Goal: Information Seeking & Learning: Learn about a topic

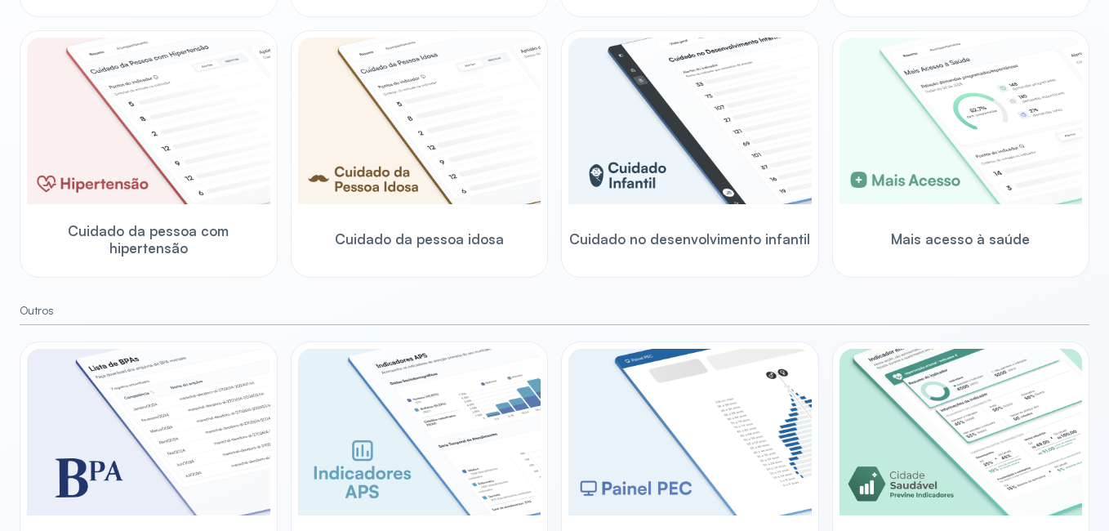
scroll to position [474, 0]
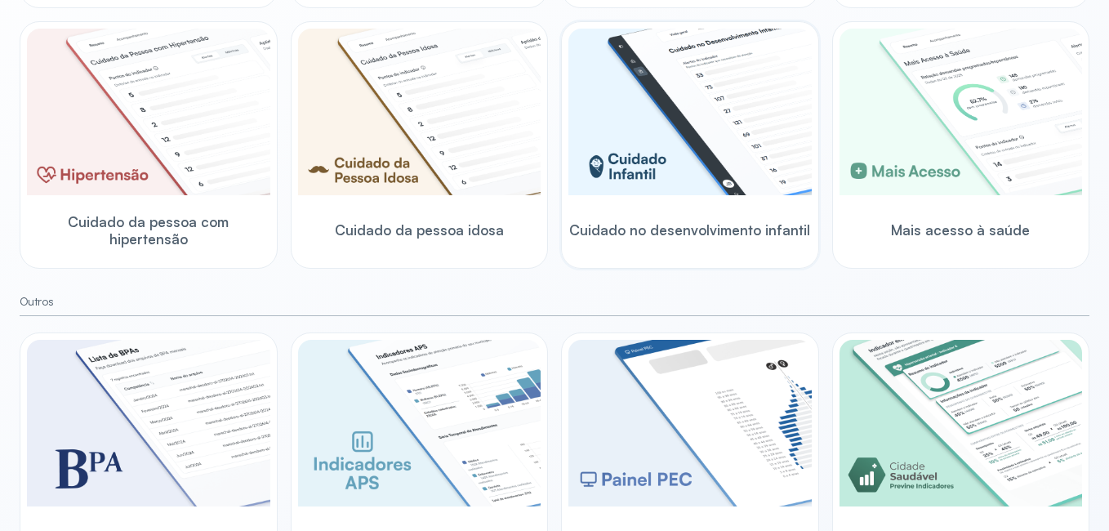
click at [664, 140] on img at bounding box center [689, 112] width 243 height 167
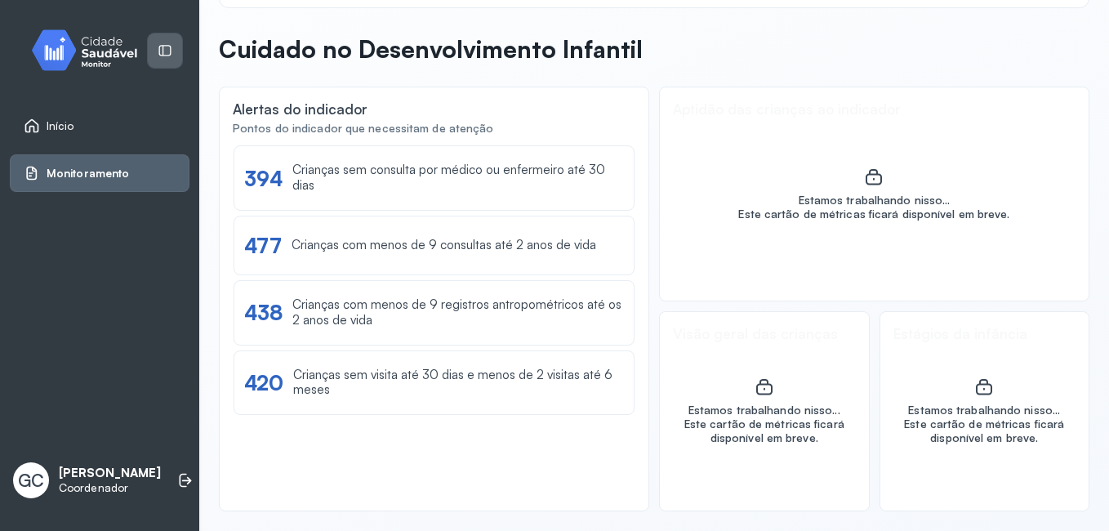
click at [161, 51] on icon at bounding box center [165, 50] width 15 height 15
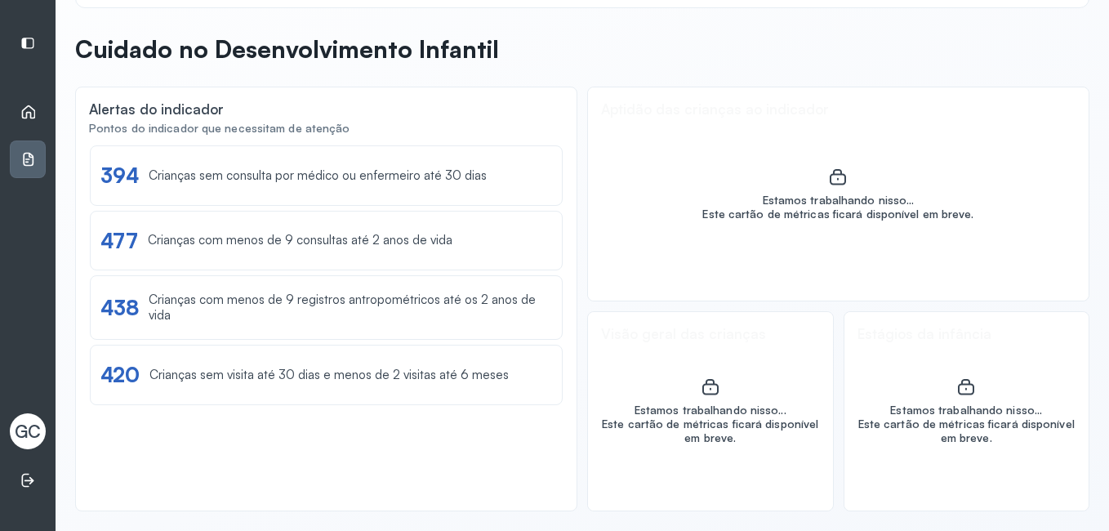
click at [27, 113] on icon at bounding box center [29, 112] width 14 height 14
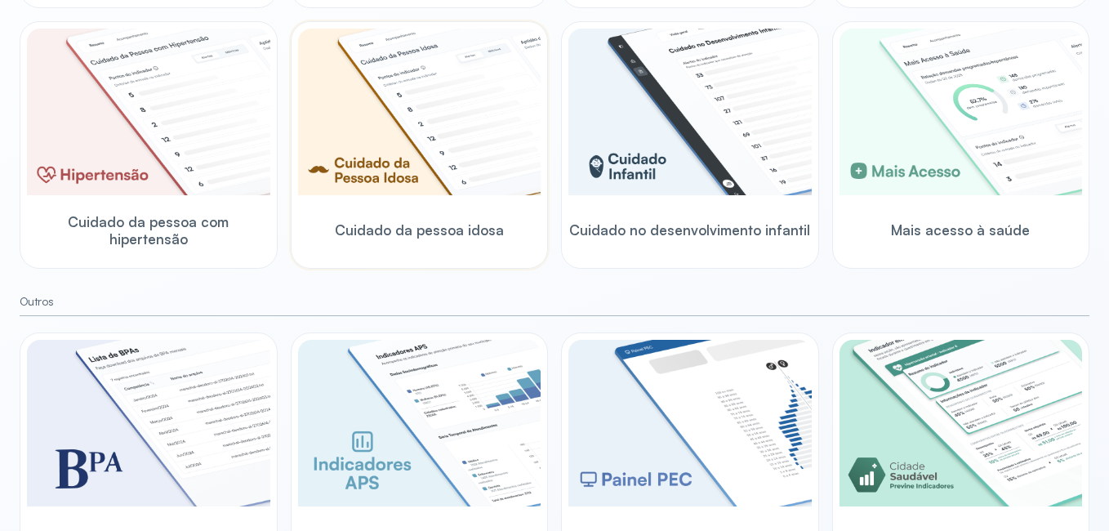
scroll to position [555, 0]
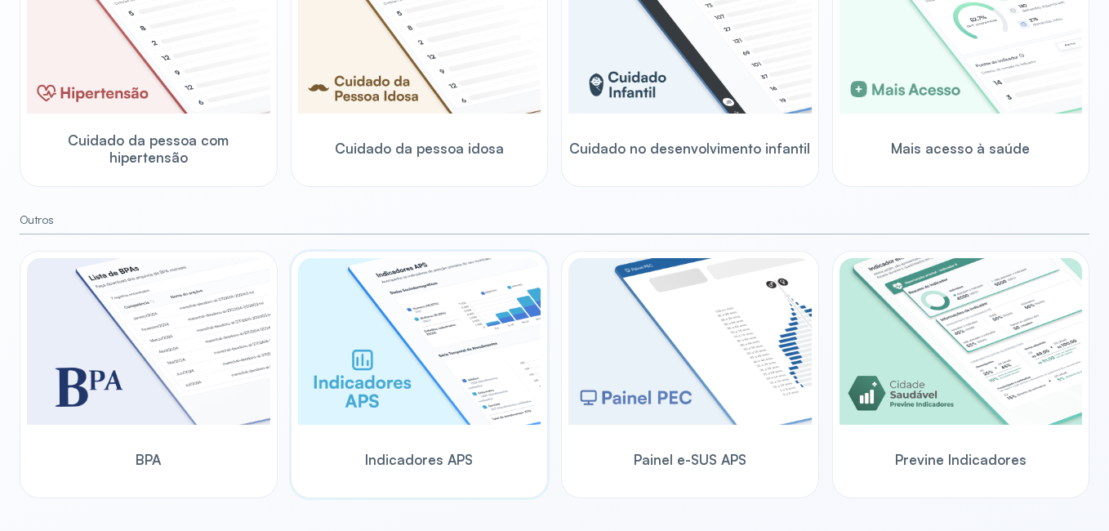
click at [449, 327] on img at bounding box center [419, 341] width 243 height 167
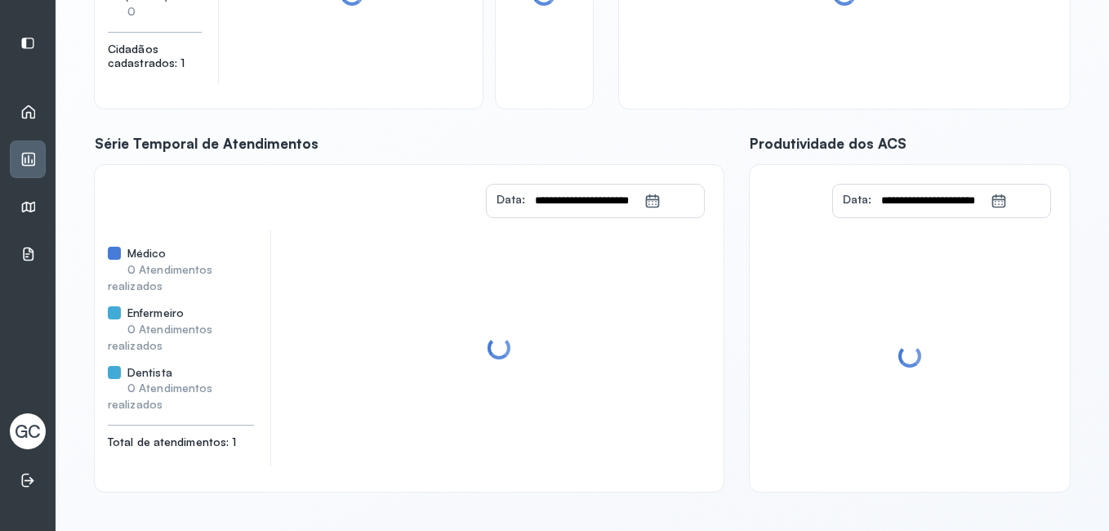
scroll to position [286, 0]
click at [449, 327] on div at bounding box center [498, 347] width 423 height 261
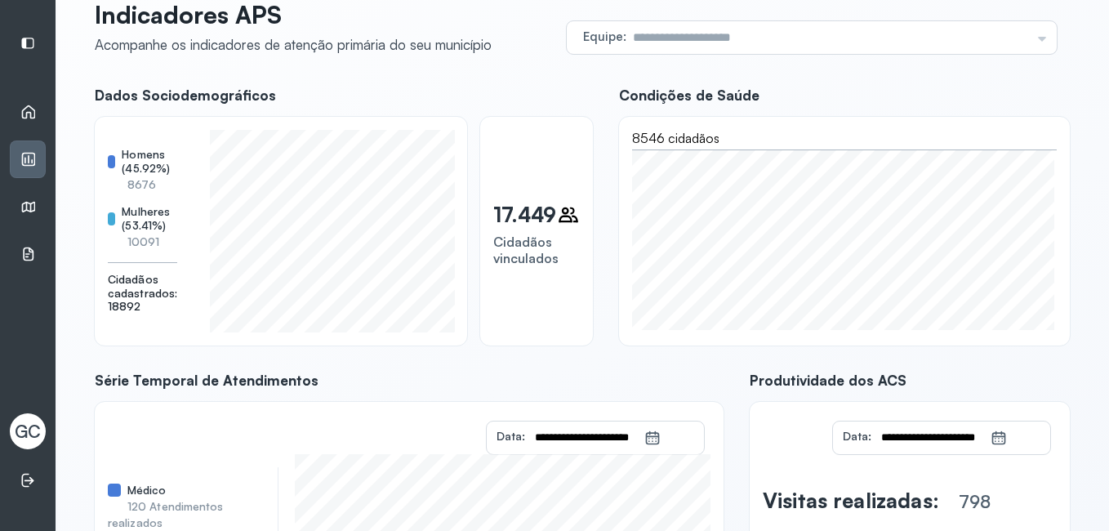
scroll to position [0, 0]
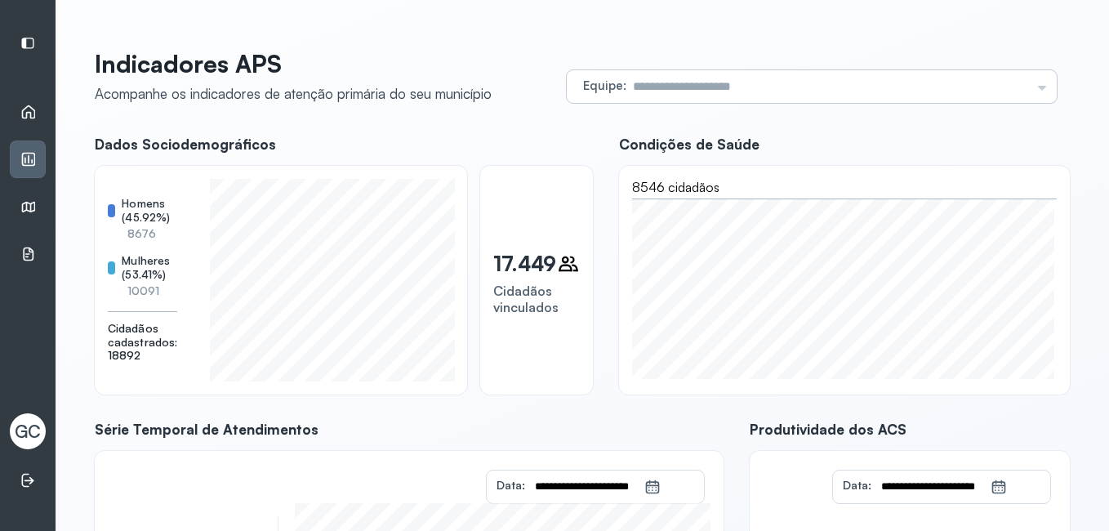
click at [1031, 79] on div "Equipe Todas as equipes ESB 5 - SANTA MARIA ETERNA ESF 3 - BARROLANDIA ESB 3 - …" at bounding box center [812, 86] width 490 height 33
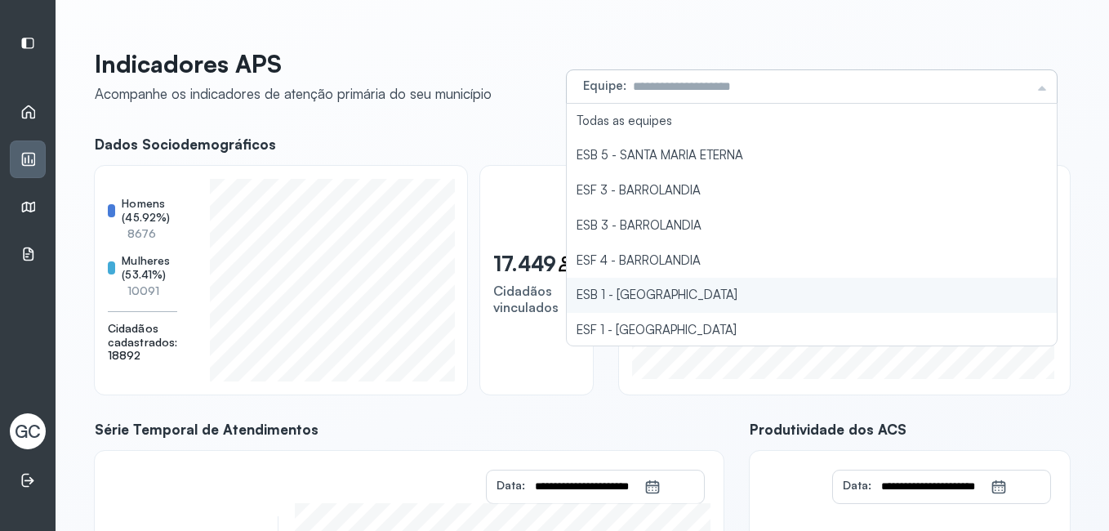
type input "**********"
click at [631, 284] on li "ESB 1 - [GEOGRAPHIC_DATA]" at bounding box center [812, 295] width 490 height 35
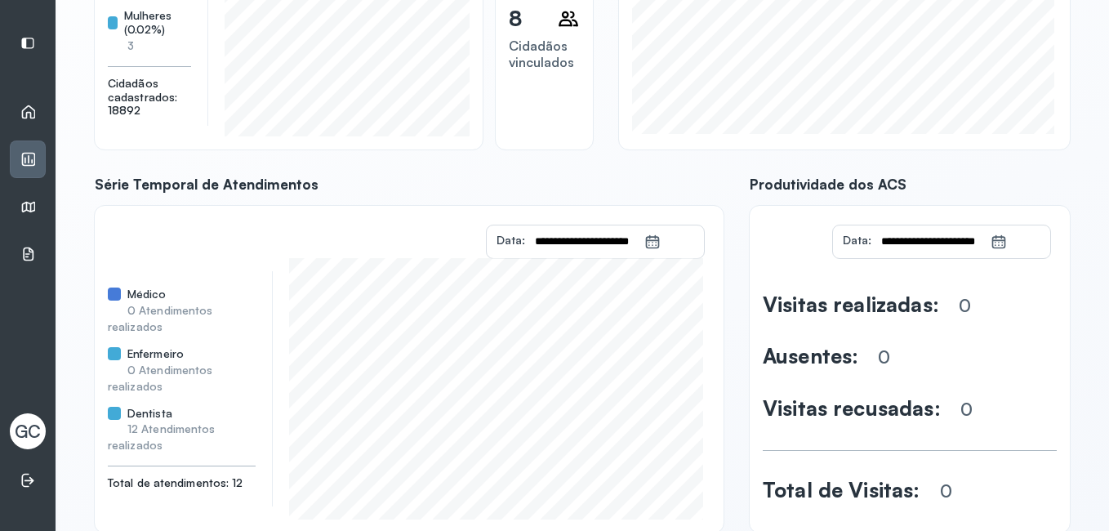
scroll to position [286, 0]
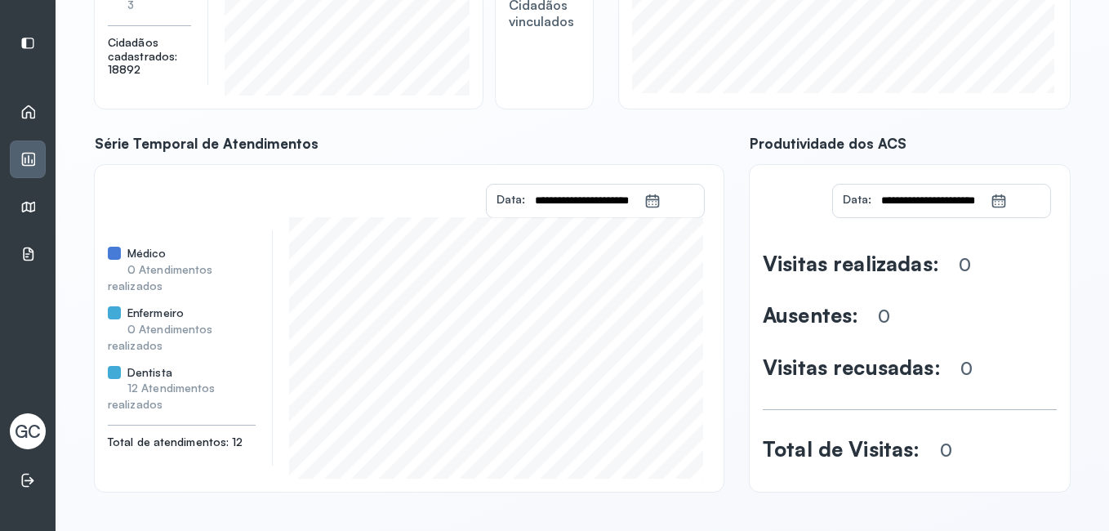
click at [176, 327] on span "0 Atendimentos realizados" at bounding box center [160, 337] width 105 height 30
click at [134, 311] on span "Enfermeiro" at bounding box center [155, 313] width 56 height 14
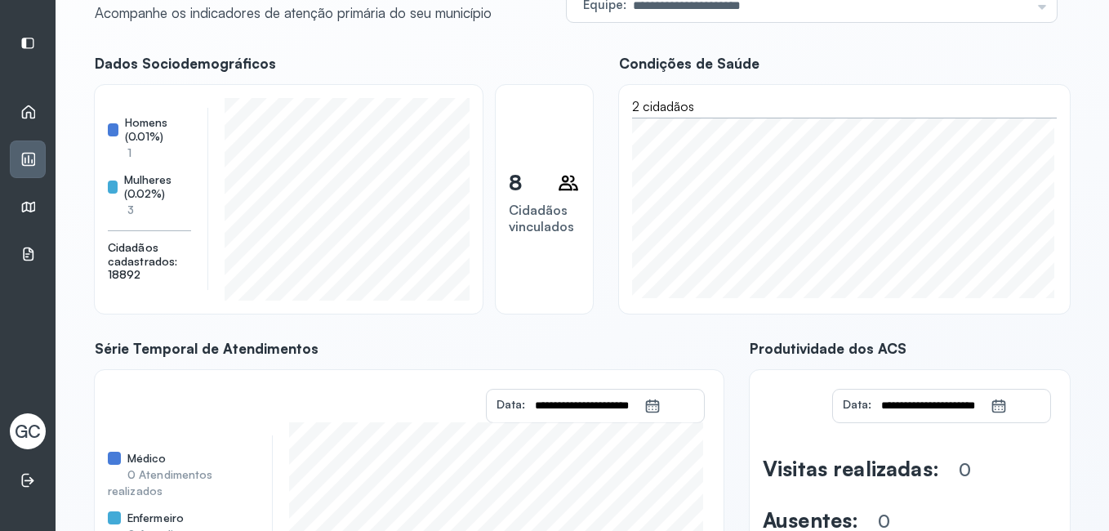
scroll to position [41, 0]
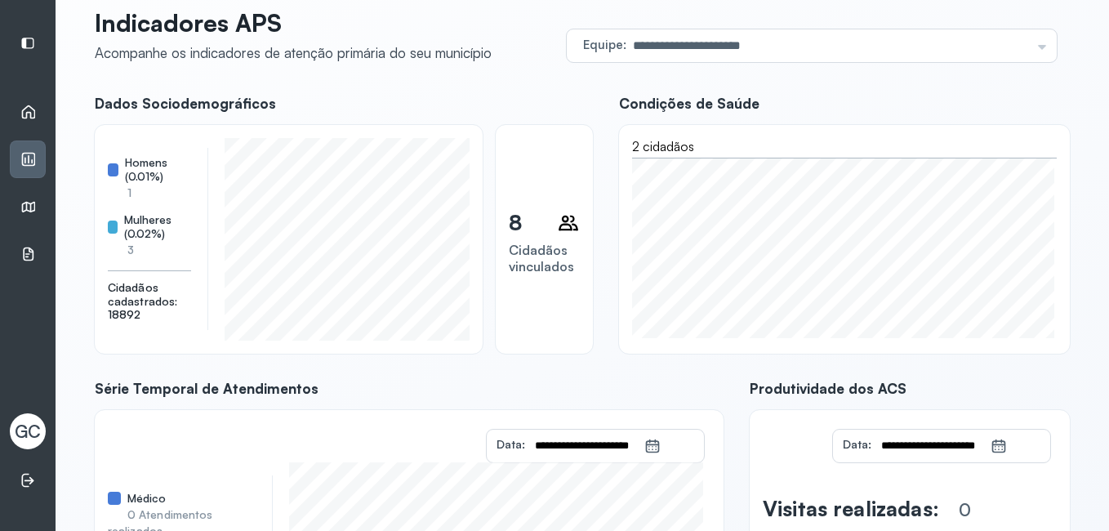
click at [29, 115] on icon at bounding box center [28, 112] width 16 height 16
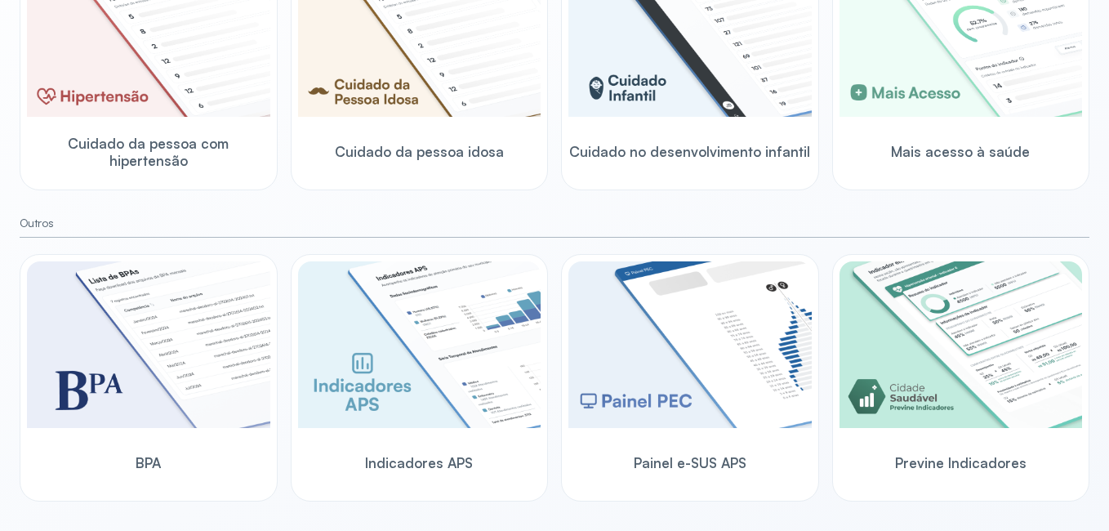
scroll to position [555, 0]
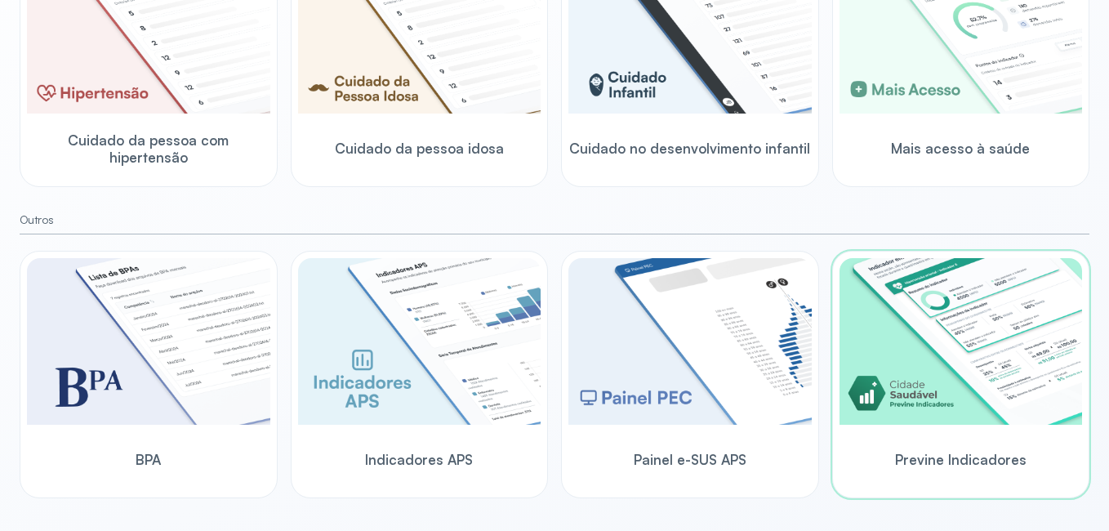
click at [956, 303] on img at bounding box center [960, 341] width 243 height 167
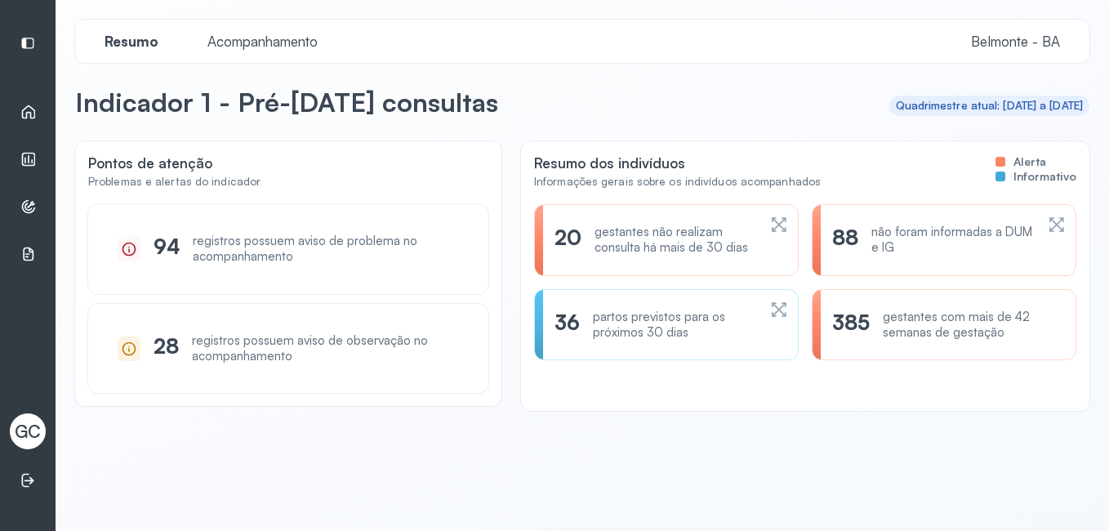
scroll to position [32, 0]
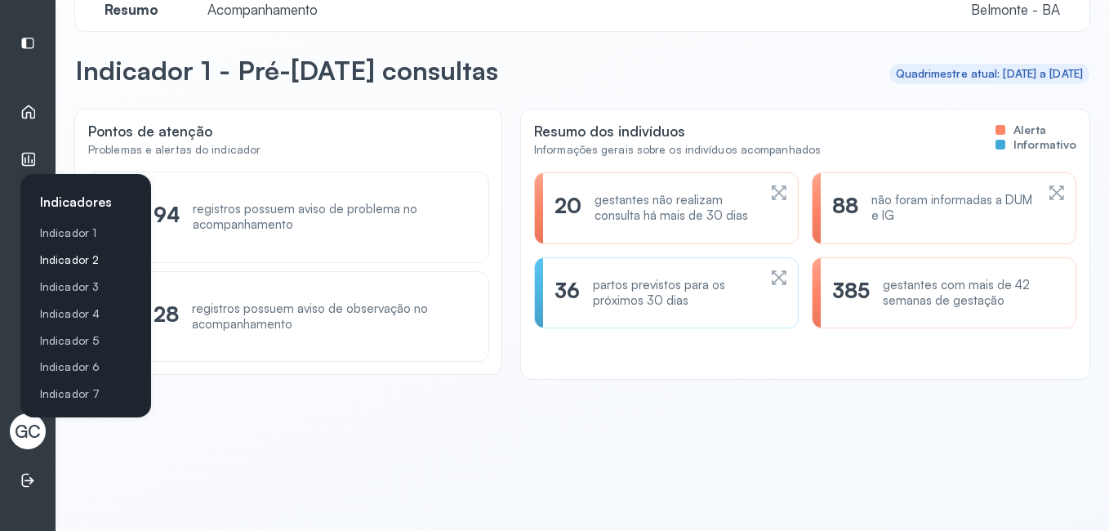
click at [62, 256] on link "Indicador 2" at bounding box center [89, 260] width 98 height 14
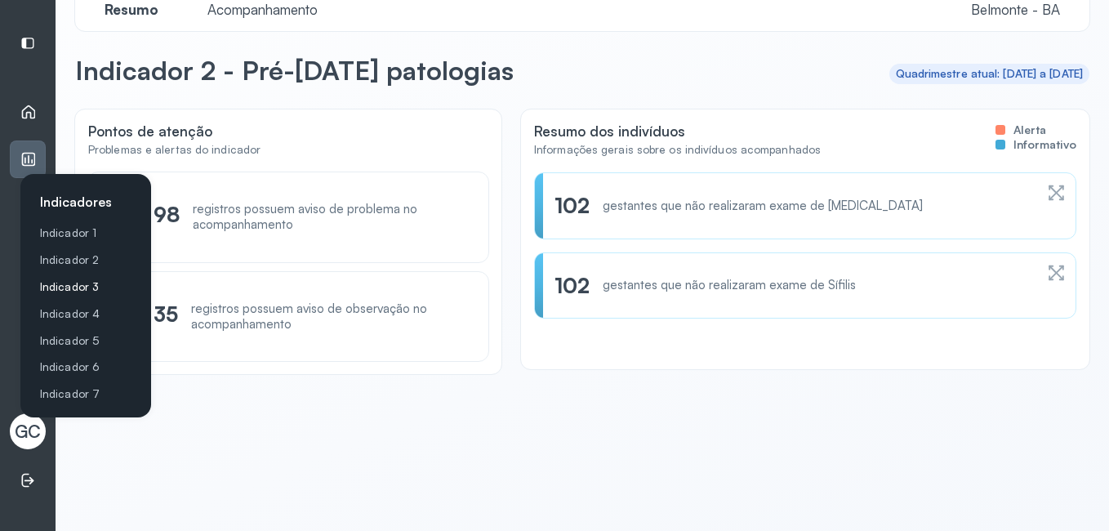
click at [61, 280] on link "Indicador 3" at bounding box center [89, 287] width 98 height 14
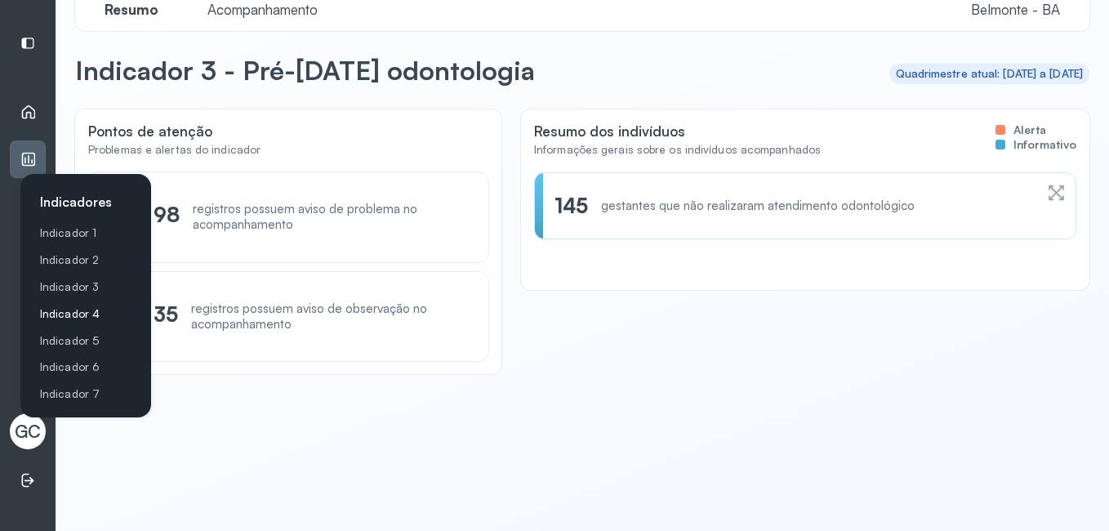
click at [60, 309] on link "Indicador 4" at bounding box center [89, 314] width 98 height 14
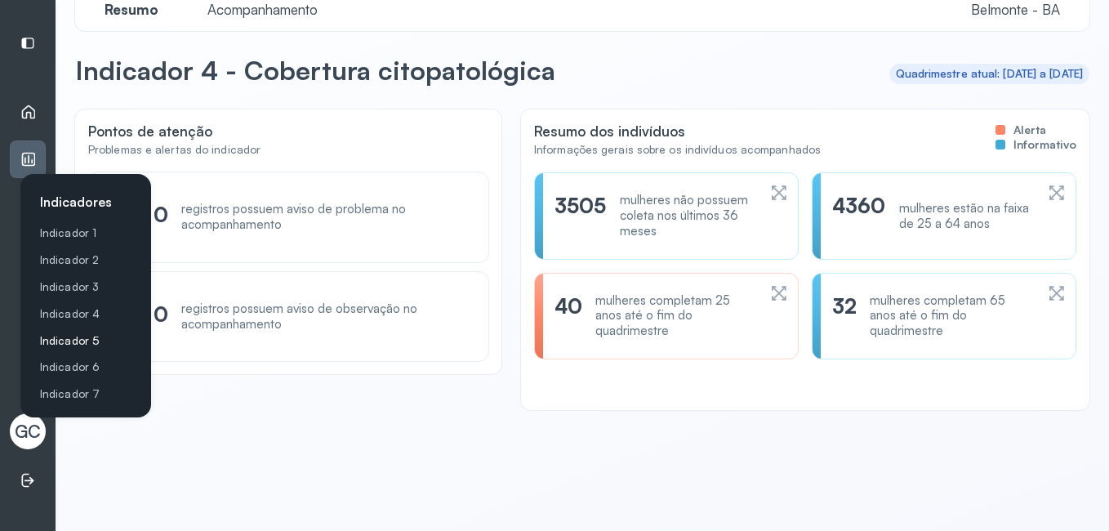
click at [56, 339] on link "Indicador 5" at bounding box center [89, 341] width 98 height 14
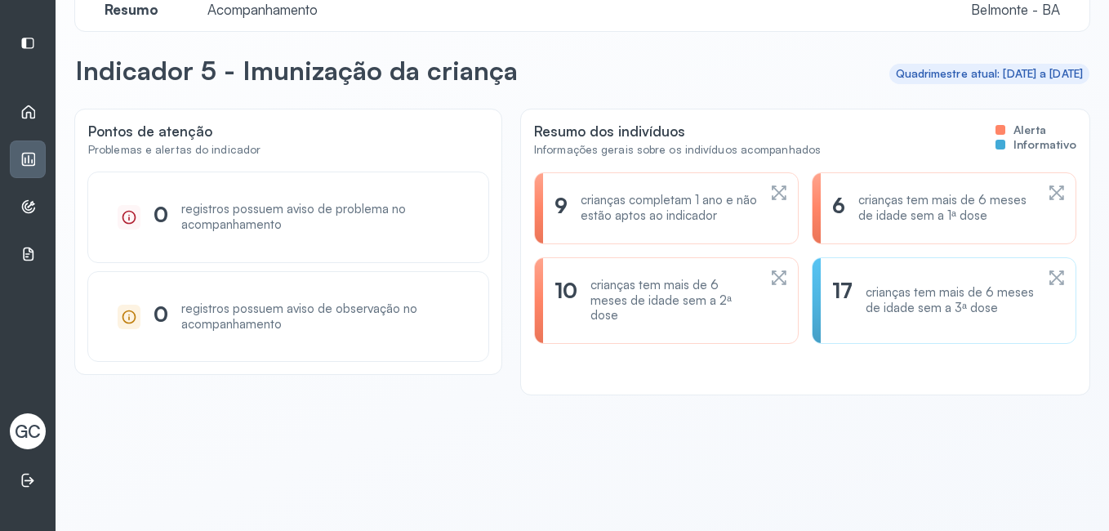
click at [339, 376] on div "Pontos de atenção Problemas e alertas do indicador 0 registros possuem aviso de…" at bounding box center [582, 251] width 1014 height 285
click at [971, 73] on div "Quadrimestre atual: [DATE] a [DATE]" at bounding box center [990, 74] width 188 height 14
drag, startPoint x: 971, startPoint y: 73, endPoint x: 925, endPoint y: 83, distance: 46.9
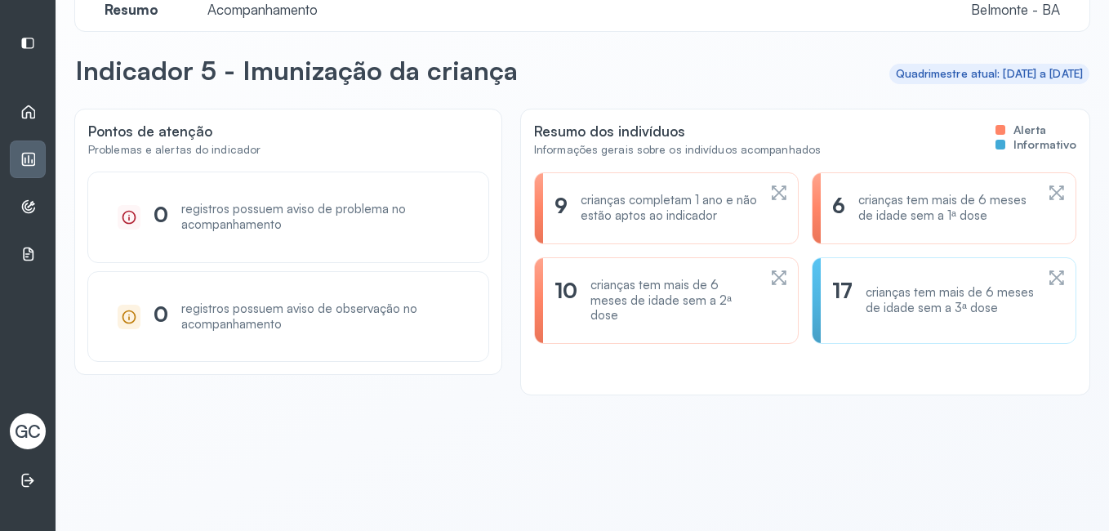
click at [925, 83] on div "Quadrimestre atual: [DATE] a [DATE]" at bounding box center [989, 74] width 201 height 20
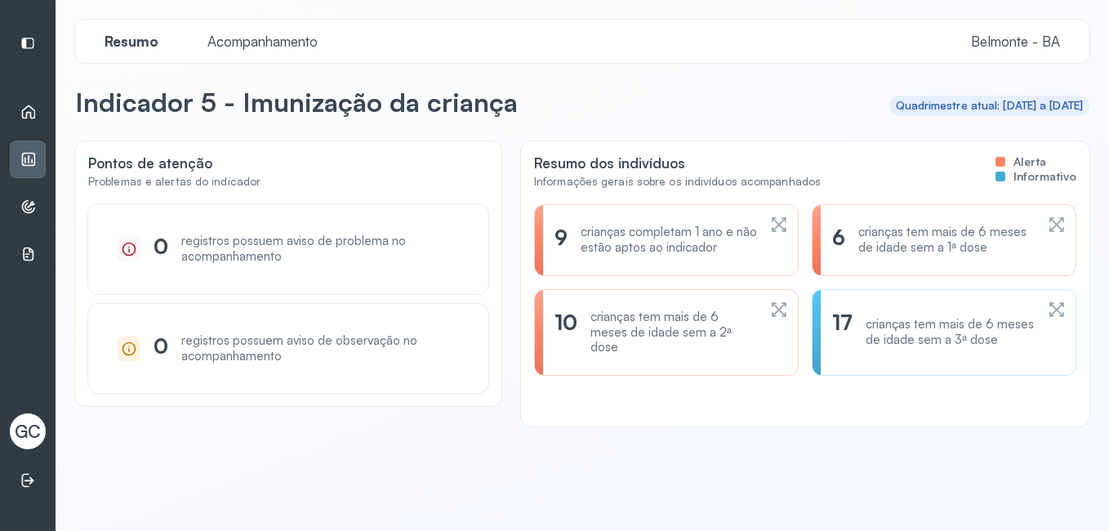
click at [963, 105] on div "Quadrimestre atual: [DATE] a [DATE]" at bounding box center [990, 106] width 188 height 14
click at [961, 103] on div "Quadrimestre atual: [DATE] a [DATE]" at bounding box center [990, 106] width 188 height 14
drag, startPoint x: 961, startPoint y: 103, endPoint x: 929, endPoint y: 126, distance: 39.2
click at [929, 126] on div "Resumo Acompanhamento Belmonte - BA Indicador 5 - Imunização da criança Quadrim…" at bounding box center [582, 281] width 1014 height 523
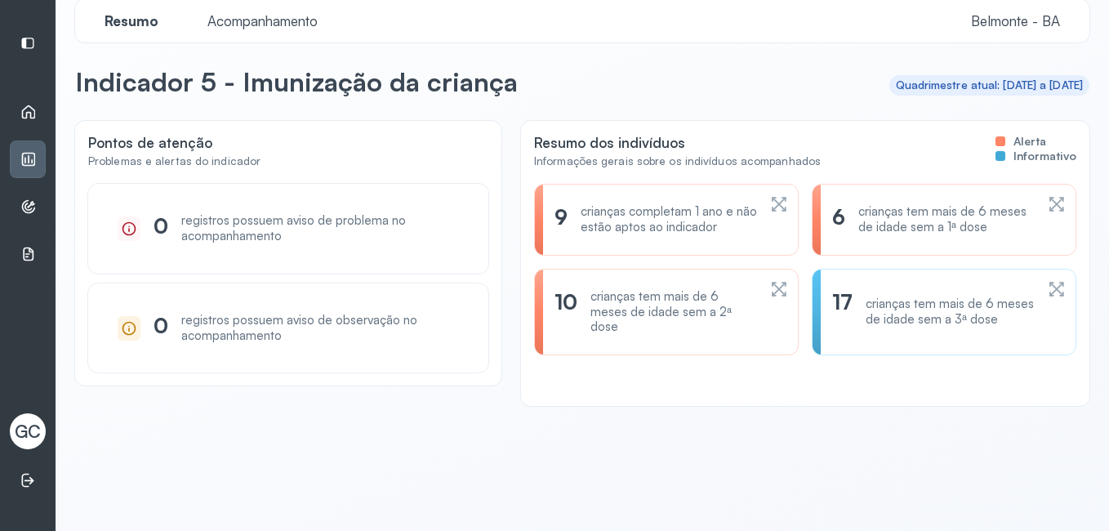
scroll to position [32, 0]
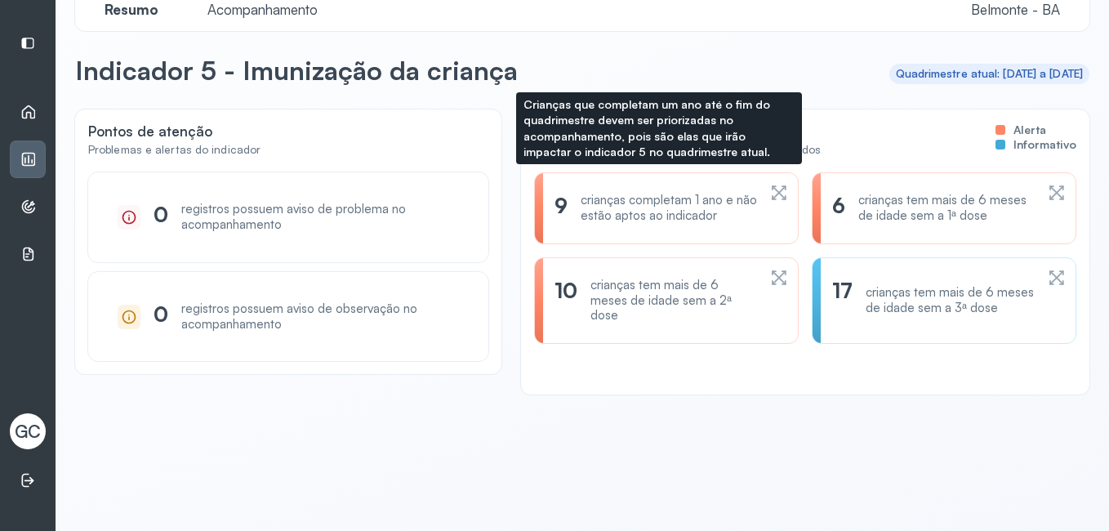
click at [777, 198] on icon at bounding box center [779, 193] width 15 height 15
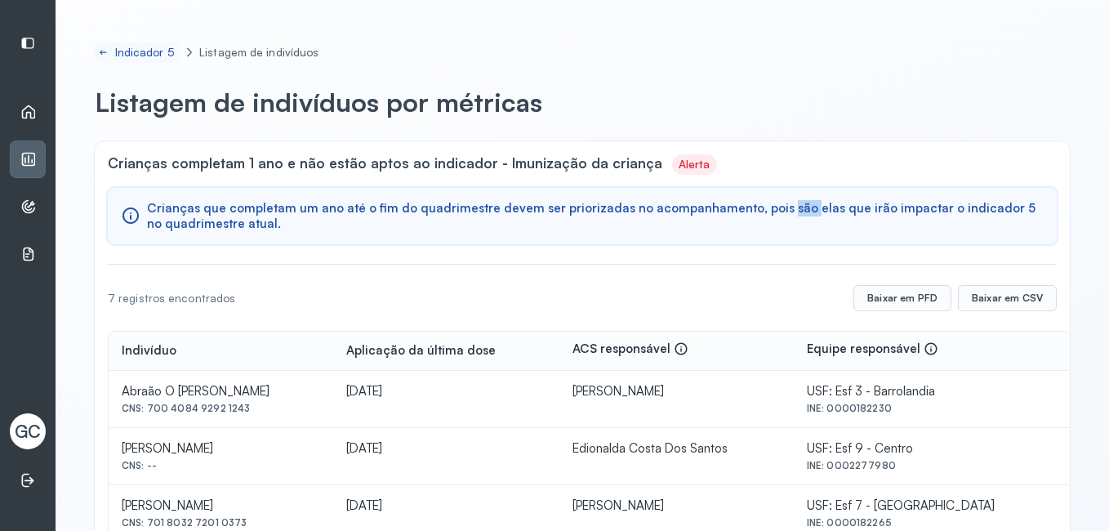
click at [98, 48] on icon at bounding box center [103, 52] width 11 height 13
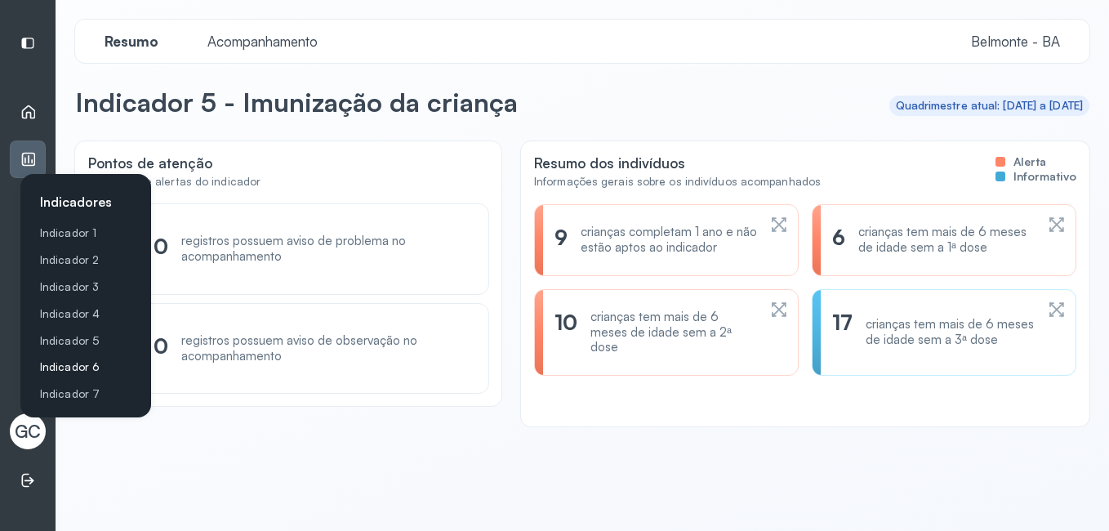
click at [85, 363] on link "Indicador 6" at bounding box center [89, 367] width 98 height 14
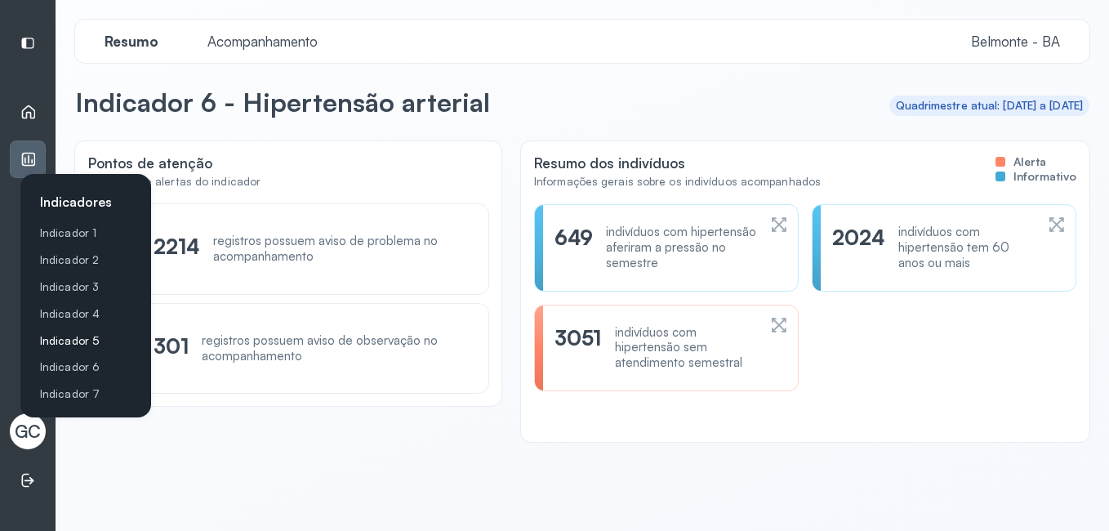
click at [76, 336] on link "Indicador 5" at bounding box center [89, 341] width 98 height 14
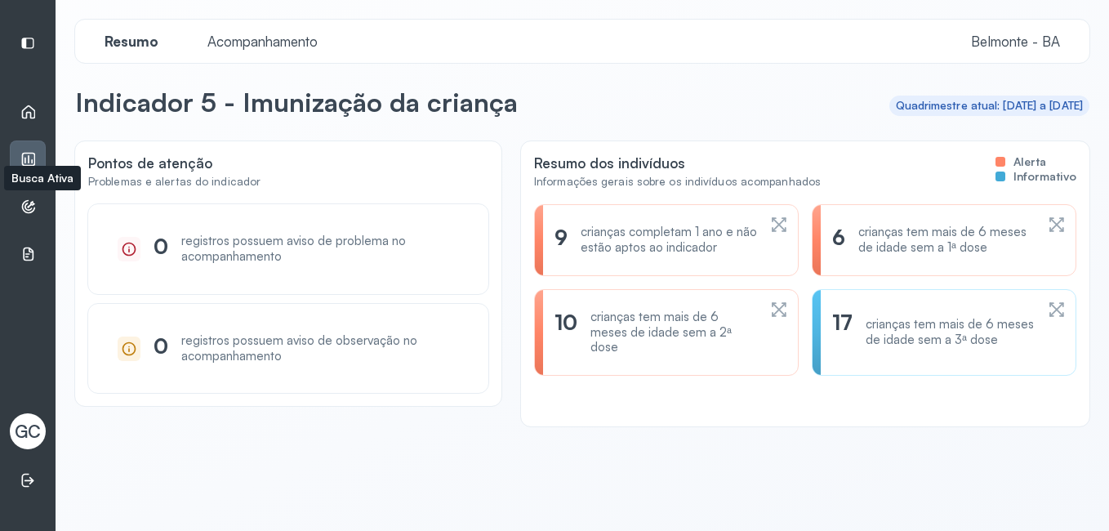
click at [28, 206] on icon at bounding box center [28, 206] width 16 height 16
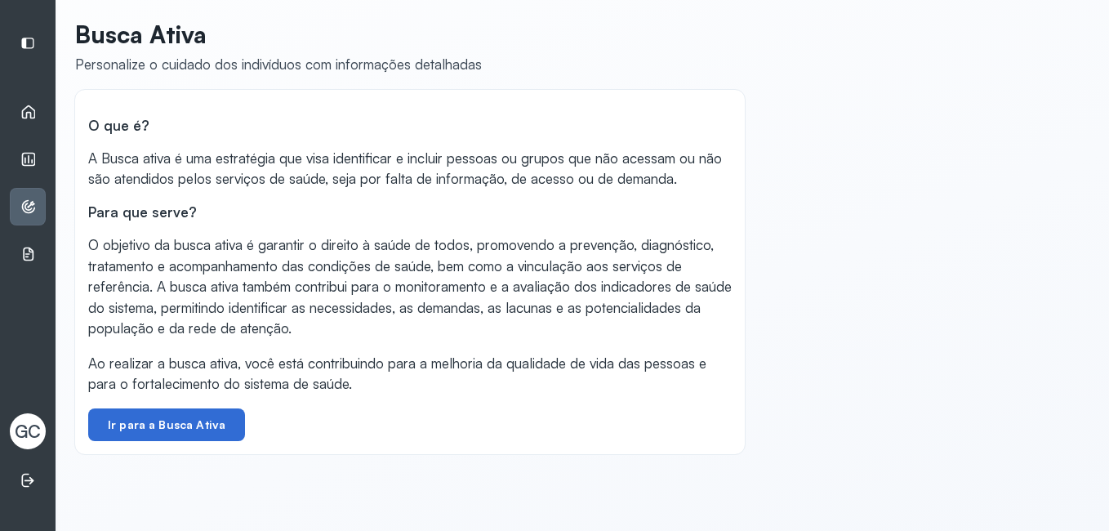
click at [189, 419] on button "Ir para a Busca Ativa" at bounding box center [166, 424] width 157 height 33
click at [166, 421] on button "Ir para a Busca Ativa" at bounding box center [166, 424] width 157 height 33
click at [32, 203] on icon at bounding box center [28, 206] width 16 height 16
click at [189, 425] on button "Ir para a Busca Ativa" at bounding box center [166, 424] width 157 height 33
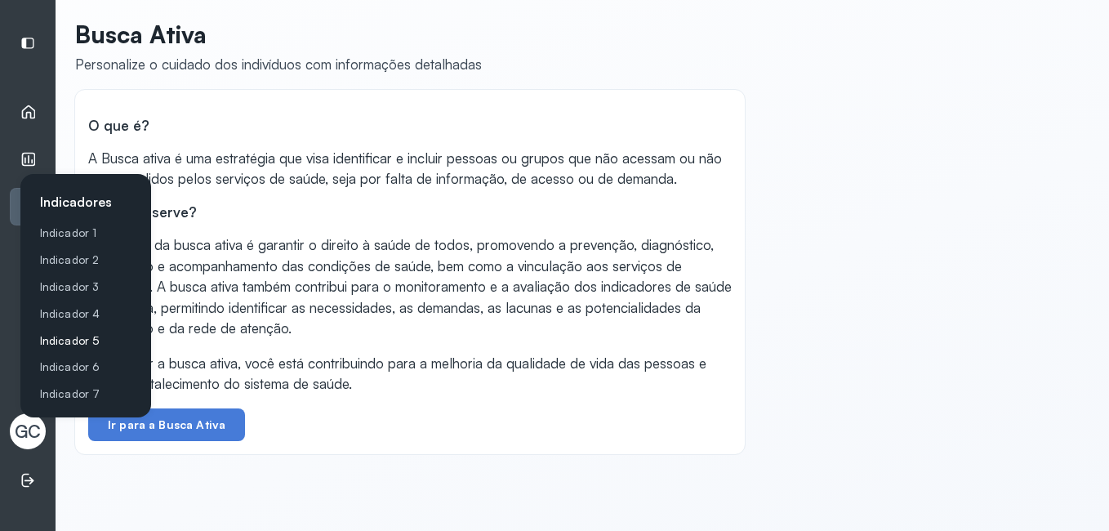
click at [82, 339] on link "Indicador 5" at bounding box center [89, 341] width 98 height 14
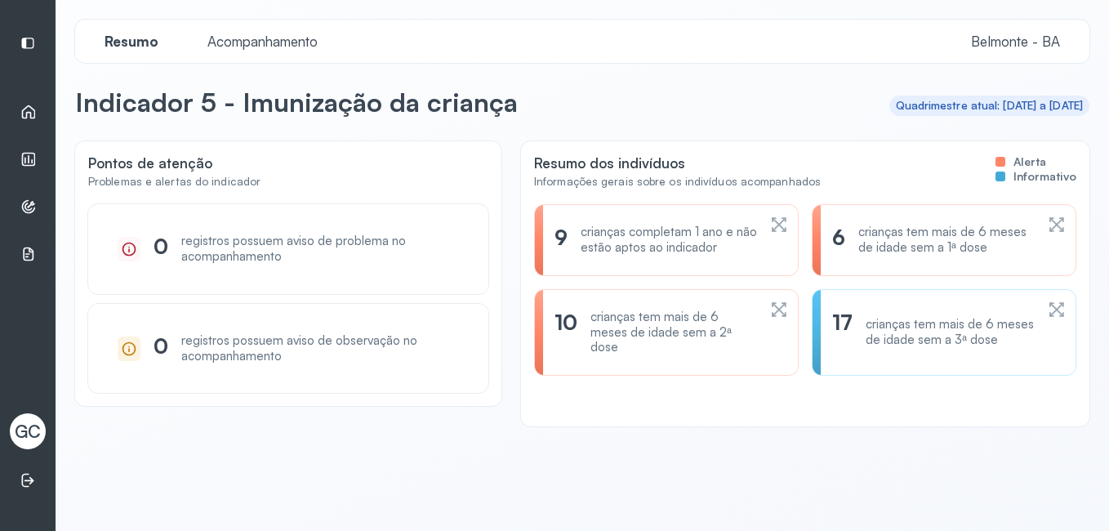
click at [357, 260] on div "registros possuem aviso de problema no acompanhamento" at bounding box center [320, 249] width 278 height 31
click at [427, 249] on div "registros possuem aviso de problema no acompanhamento" at bounding box center [320, 249] width 278 height 31
click at [224, 179] on div "Problemas e alertas do indicador" at bounding box center [174, 182] width 172 height 14
drag, startPoint x: 224, startPoint y: 179, endPoint x: 292, endPoint y: 171, distance: 68.3
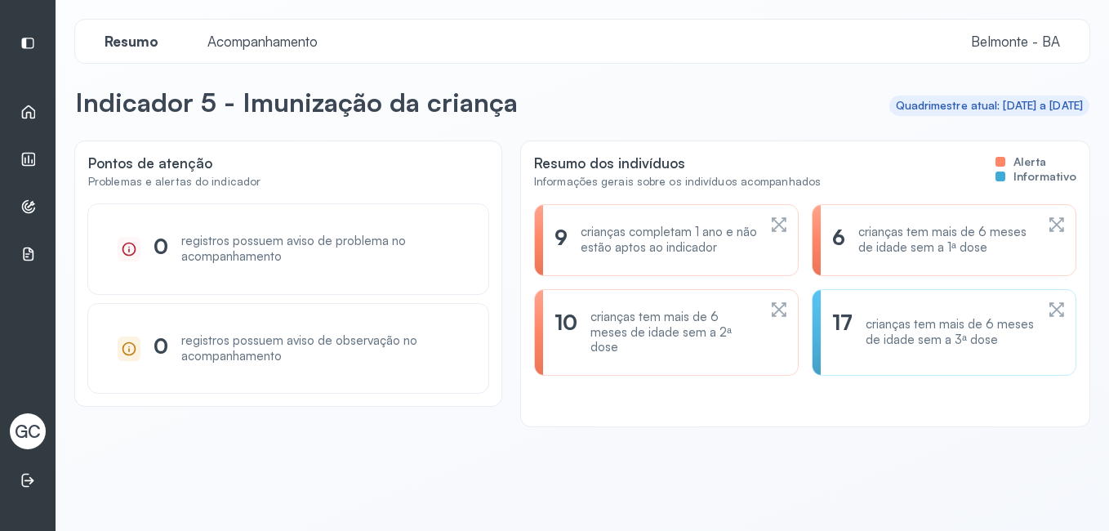
click at [292, 171] on div "Pontos de atenção Problemas e alertas do indicador" at bounding box center [288, 179] width 400 height 50
click at [301, 115] on p "Indicador 5 - Imunização da criança" at bounding box center [296, 102] width 443 height 33
click at [24, 109] on icon at bounding box center [28, 112] width 16 height 16
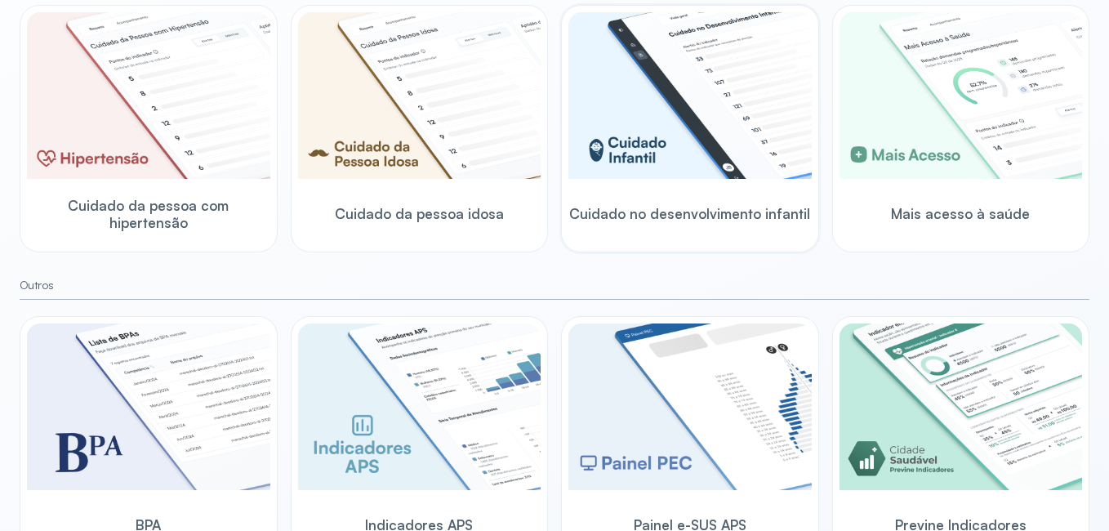
scroll to position [555, 0]
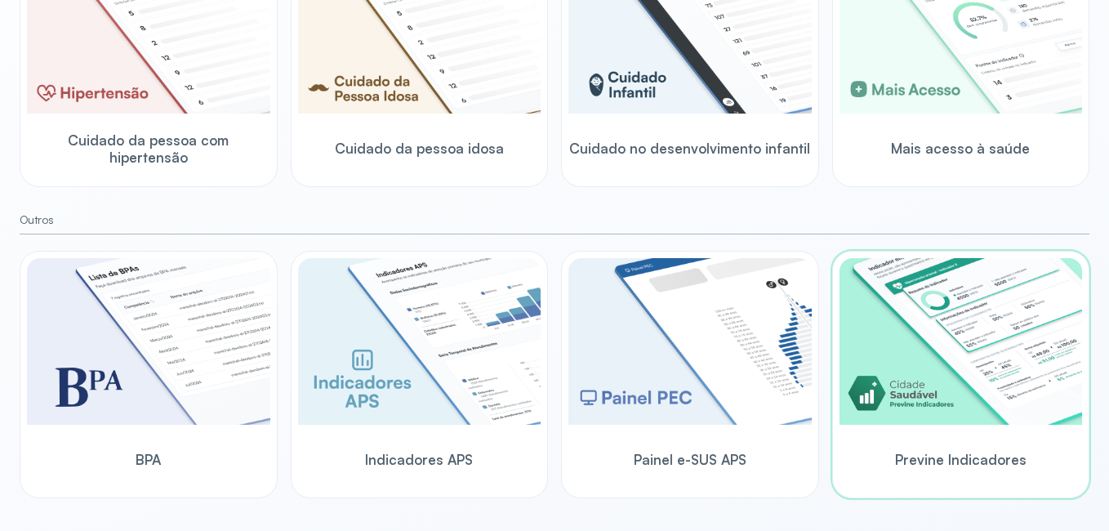
click at [904, 270] on img at bounding box center [960, 341] width 243 height 167
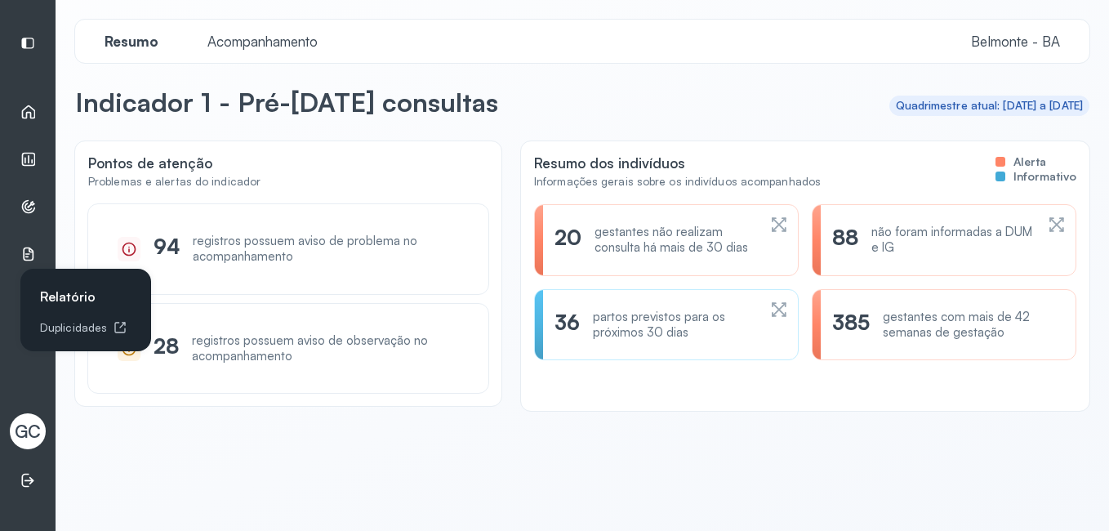
click at [25, 257] on icon at bounding box center [28, 254] width 16 height 16
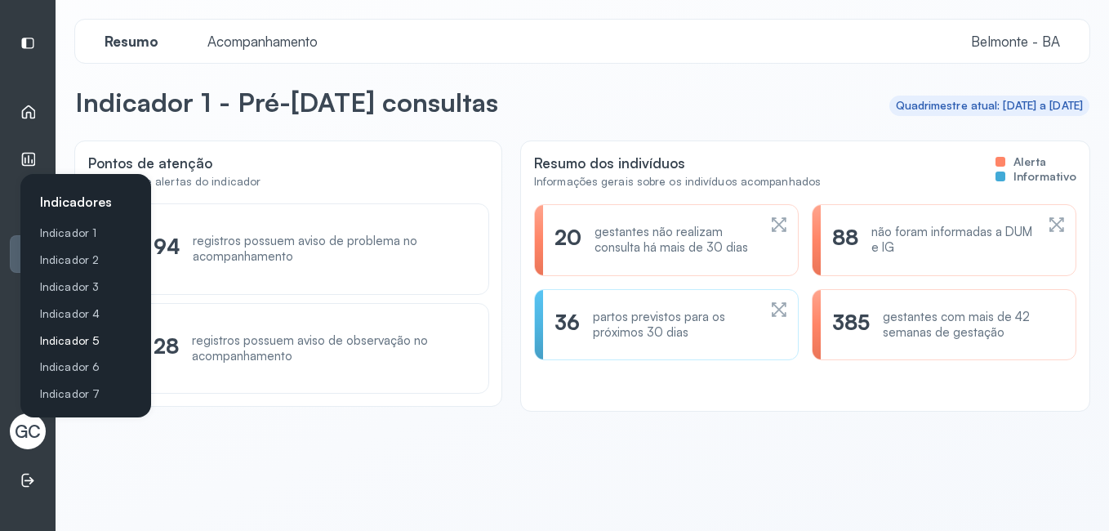
click at [75, 338] on link "Indicador 5" at bounding box center [89, 341] width 98 height 14
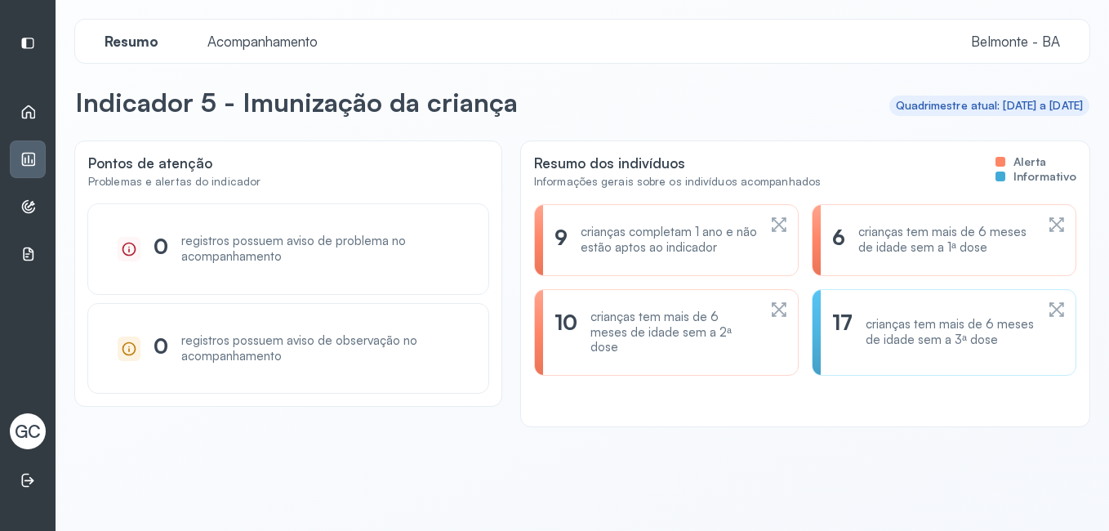
scroll to position [32, 0]
